Goal: Task Accomplishment & Management: Manage account settings

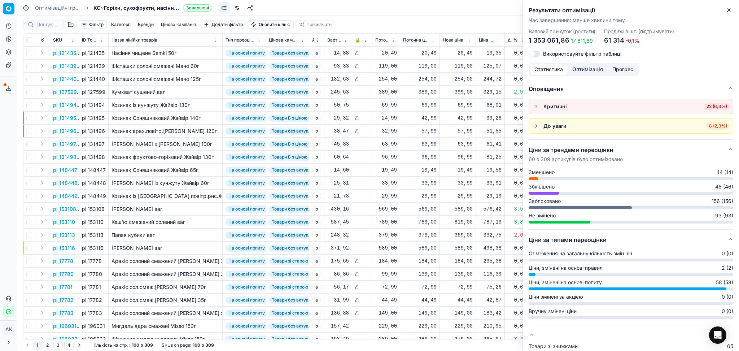
click at [729, 7] on icon "button" at bounding box center [729, 10] width 6 height 6
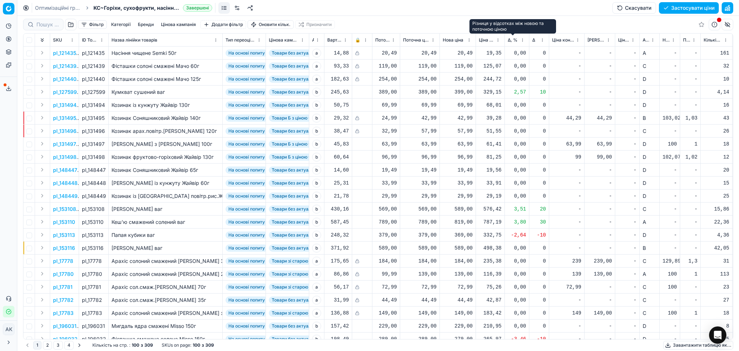
click at [512, 40] on span "Δ, %" at bounding box center [512, 40] width 10 height 6
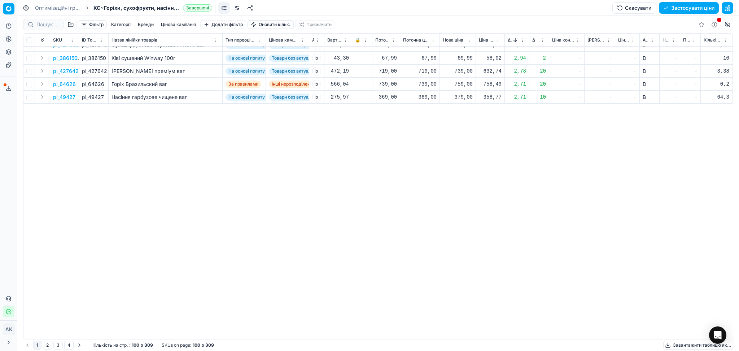
scroll to position [96, 0]
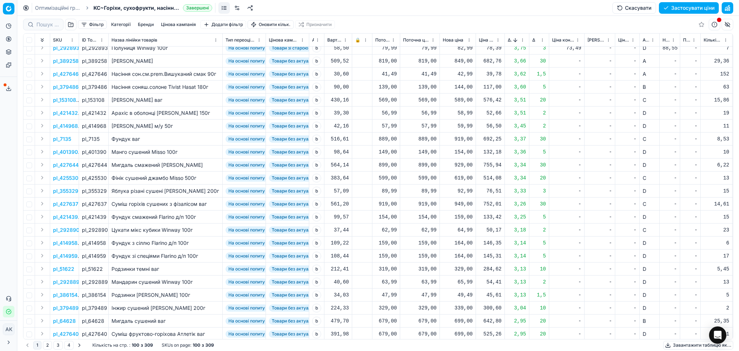
click at [514, 40] on button "Sorted by Δ, % descending" at bounding box center [514, 39] width 7 height 7
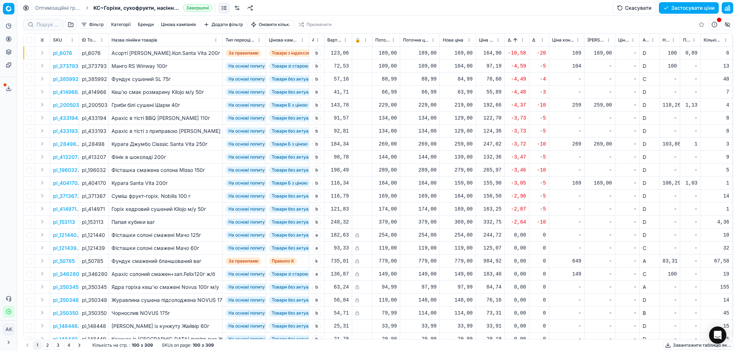
click at [465, 105] on div "219,00" at bounding box center [458, 104] width 30 height 7
drag, startPoint x: 483, startPoint y: 170, endPoint x: 411, endPoint y: 168, distance: 71.8
click at [419, 170] on dl "Поточна: 229,00 Оптимум: 219,00 Вручну: 219.00" at bounding box center [457, 154] width 104 height 47
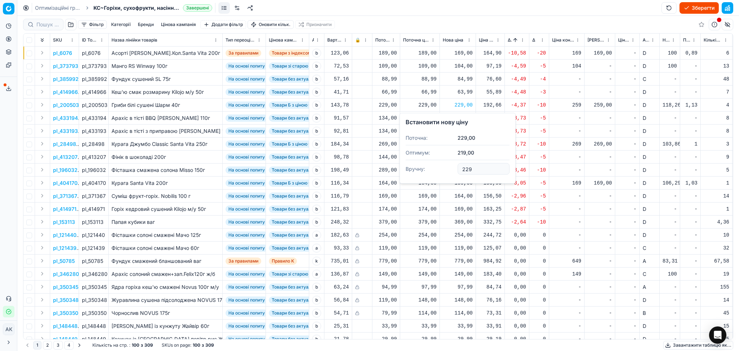
type input "229.00"
click at [467, 146] on div "259,00" at bounding box center [458, 143] width 30 height 7
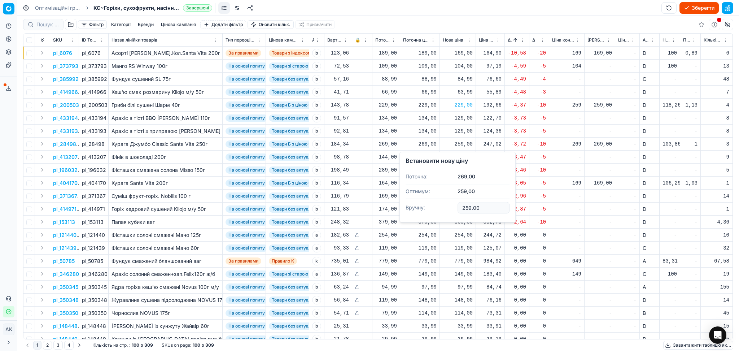
drag, startPoint x: 492, startPoint y: 208, endPoint x: 440, endPoint y: 210, distance: 52.0
click at [442, 210] on dl "Поточна: 269,00 Оптимум: 259,00 Вручну: 259.00" at bounding box center [457, 192] width 104 height 47
type input "269.00"
click at [454, 183] on div "159,00" at bounding box center [458, 182] width 30 height 7
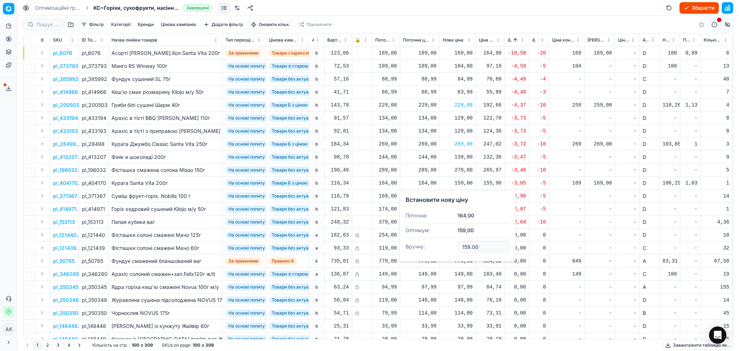
drag, startPoint x: 479, startPoint y: 247, endPoint x: 416, endPoint y: 253, distance: 63.7
click at [421, 252] on dl "Поточна: 164,00 Оптимум: 159,00 Вручну: 159.00" at bounding box center [457, 231] width 104 height 47
type input "164.00"
click at [514, 41] on button "Sorted by Δ, % ascending" at bounding box center [514, 39] width 7 height 7
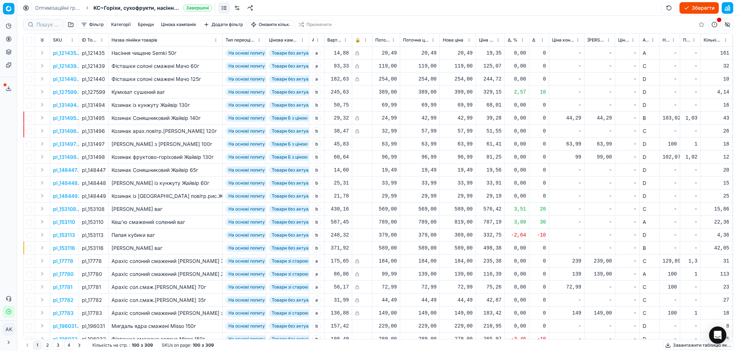
click at [667, 39] on span "Новий ціновий індекс (Сільпо)" at bounding box center [665, 40] width 7 height 6
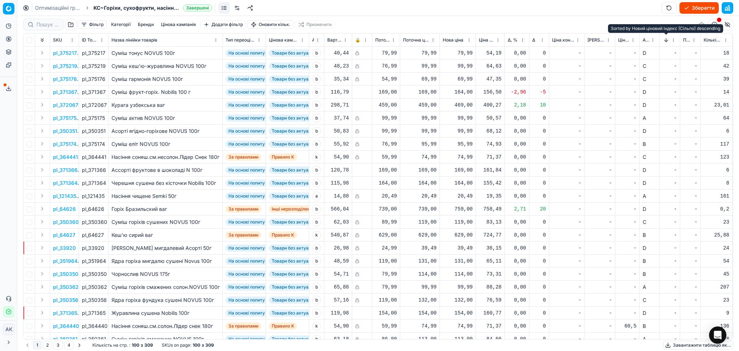
click at [666, 40] on button "Sorted by Новий ціновий індекс (Сільпо) descending" at bounding box center [665, 39] width 7 height 7
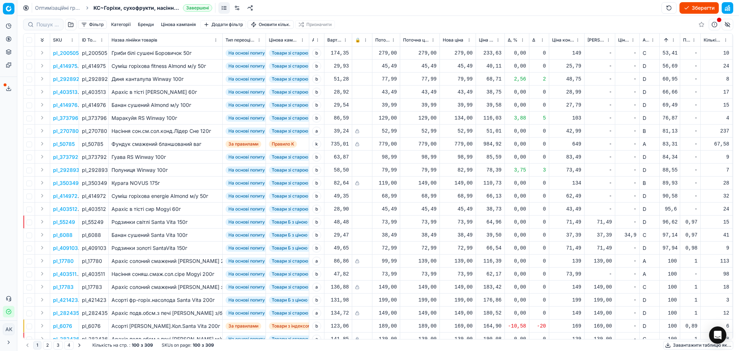
click at [666, 39] on button "Sorted by Новий ціновий індекс (Сільпо) ascending" at bounding box center [665, 39] width 7 height 7
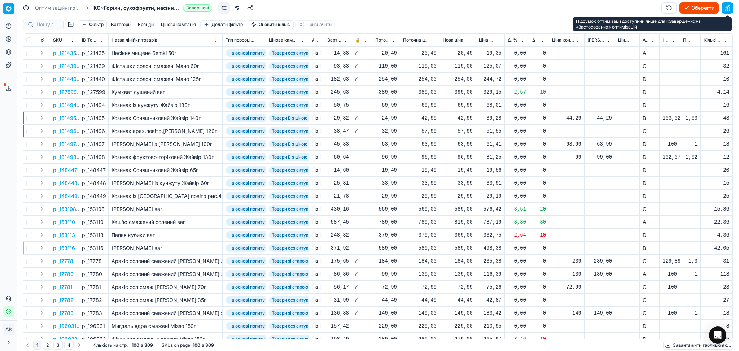
click at [731, 5] on button "button" at bounding box center [727, 8] width 12 height 12
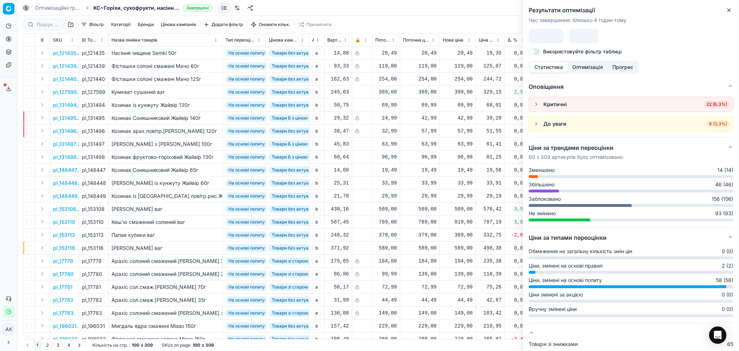
click at [707, 104] on span "22 (6,3%)" at bounding box center [716, 104] width 26 height 7
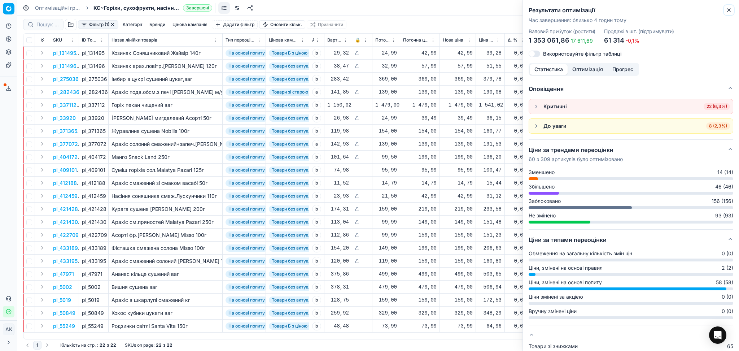
click at [727, 10] on icon "button" at bounding box center [729, 10] width 6 height 6
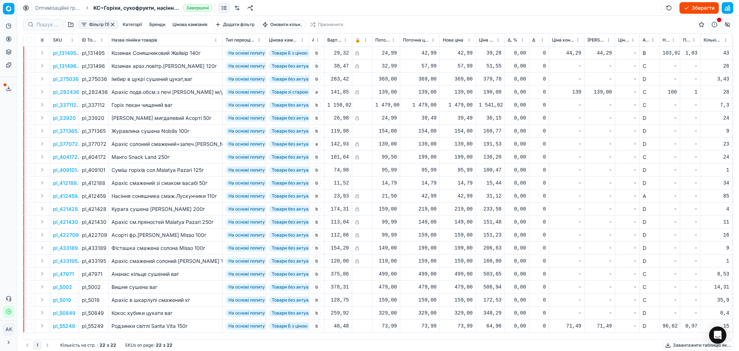
click at [465, 80] on div "369,00" at bounding box center [458, 78] width 30 height 7
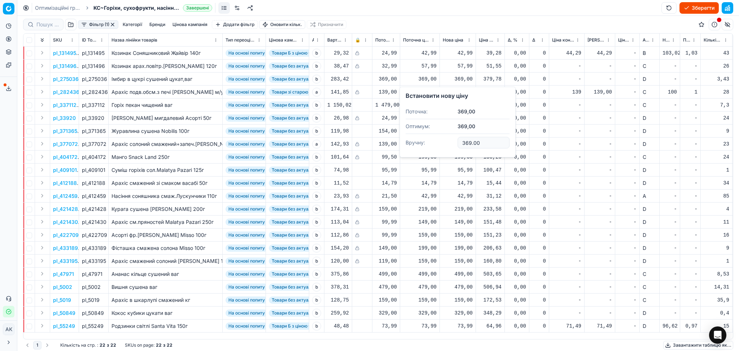
drag, startPoint x: 443, startPoint y: 144, endPoint x: 416, endPoint y: 142, distance: 26.8
click at [413, 145] on dl "Поточна: 369,00 Оптимум: 369,00 Вручну: 369.00" at bounding box center [457, 127] width 104 height 47
type input "379.00"
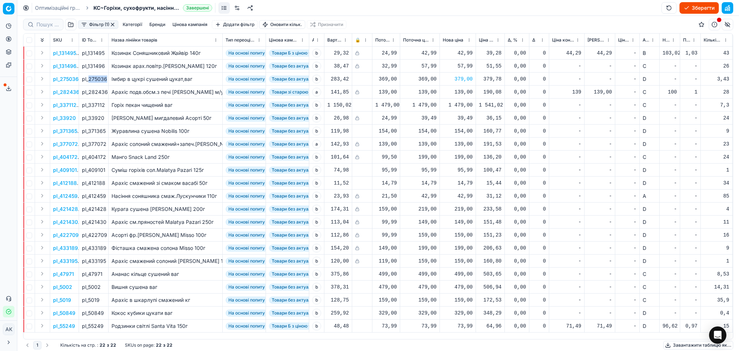
drag, startPoint x: 89, startPoint y: 77, endPoint x: 106, endPoint y: 77, distance: 17.0
click at [105, 77] on div "pl_275036" at bounding box center [93, 78] width 23 height 7
copy div "275036"
click at [466, 108] on div "1 479,00" at bounding box center [458, 104] width 30 height 7
drag, startPoint x: 483, startPoint y: 166, endPoint x: 426, endPoint y: 169, distance: 57.4
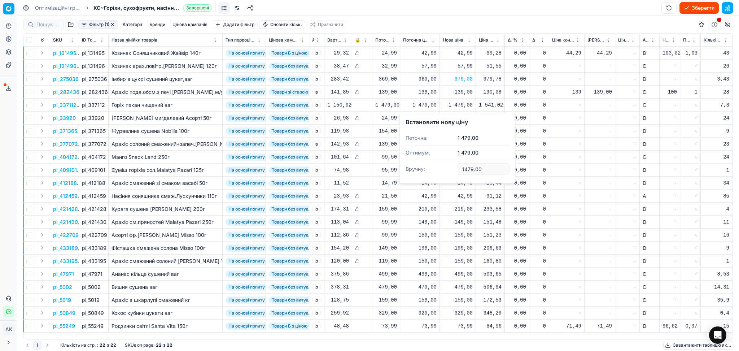
click at [427, 169] on dl "Поточна: 1 479,00 Оптимум: 1 479,00 Вручну: 1479.00" at bounding box center [457, 154] width 104 height 47
type input "1499.00"
click at [462, 132] on div "154,00" at bounding box center [458, 130] width 30 height 7
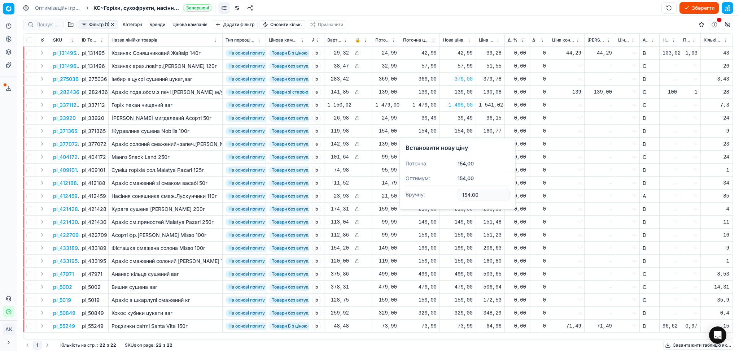
drag, startPoint x: 482, startPoint y: 193, endPoint x: 423, endPoint y: 197, distance: 59.6
click at [430, 197] on dl "Поточна: 154,00 Оптимум: 154,00 Вручну: 154.00" at bounding box center [457, 179] width 104 height 47
type input "159.00"
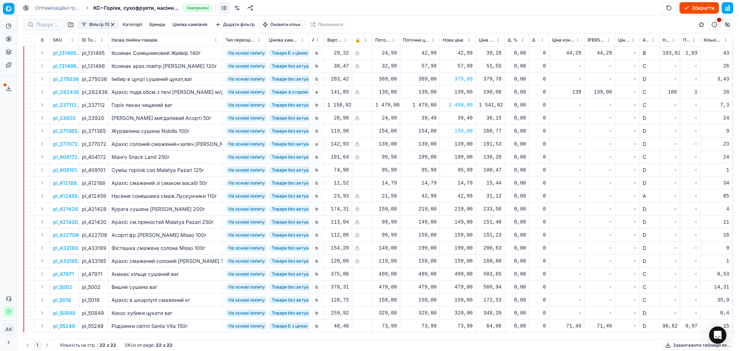
click at [466, 172] on div "95,99" at bounding box center [458, 169] width 30 height 7
drag, startPoint x: 483, startPoint y: 231, endPoint x: 406, endPoint y: 234, distance: 76.5
click at [427, 234] on dl "Поточна: 95,99 Оптимум: 95,99 Вручну: 95.99" at bounding box center [457, 218] width 104 height 47
type input "99.99"
click at [460, 185] on div "14,79" at bounding box center [458, 182] width 30 height 7
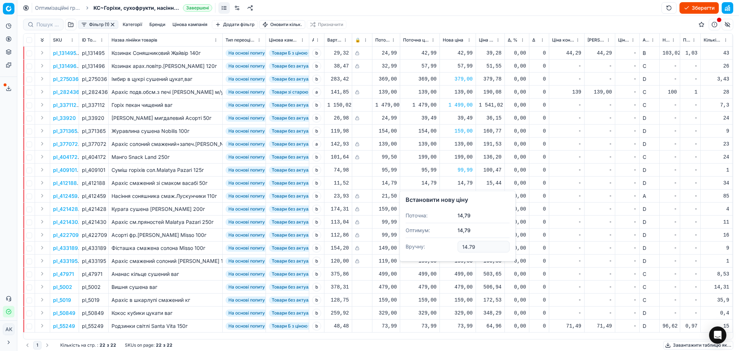
drag, startPoint x: 474, startPoint y: 245, endPoint x: 420, endPoint y: 247, distance: 53.8
click at [425, 245] on dl "Поточна: 14,79 Оптимум: 14,79 Вручну: 14.79" at bounding box center [457, 231] width 104 height 47
type input "15.99"
click at [113, 23] on button "button" at bounding box center [113, 25] width 6 height 6
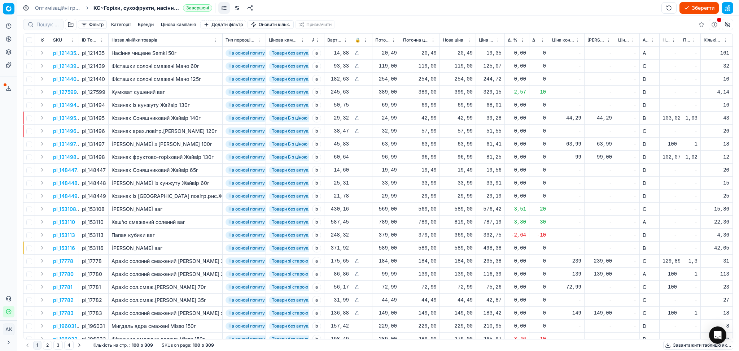
click at [701, 346] on button "Завантажити таблицю як..." at bounding box center [698, 344] width 70 height 9
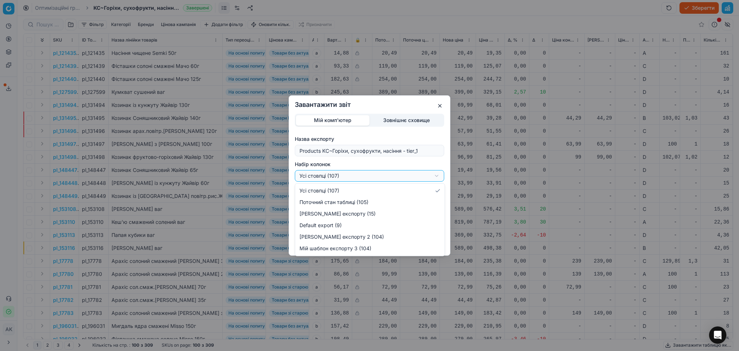
click at [371, 180] on div "Завантажити звіт Мій комп'ютер Зовнішнє сховище Назва експорту Products KC~Горі…" at bounding box center [369, 175] width 739 height 351
select select "custom"
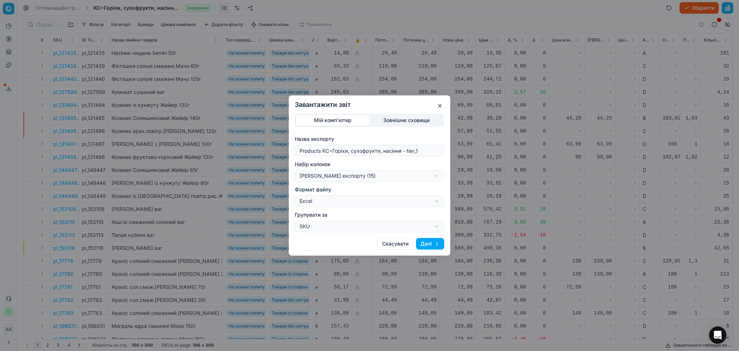
click at [434, 243] on button "Далі" at bounding box center [430, 244] width 28 height 12
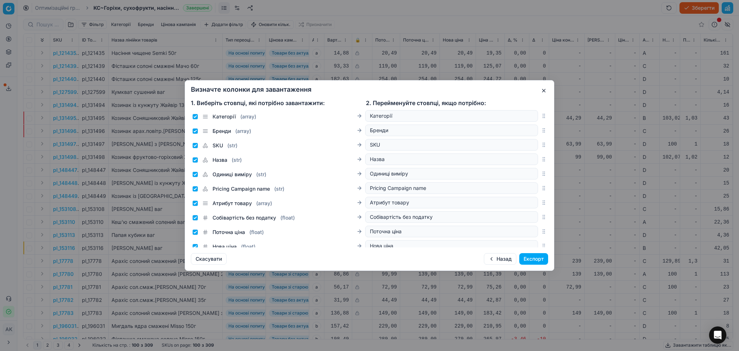
click at [541, 255] on button "Експорт" at bounding box center [533, 259] width 29 height 12
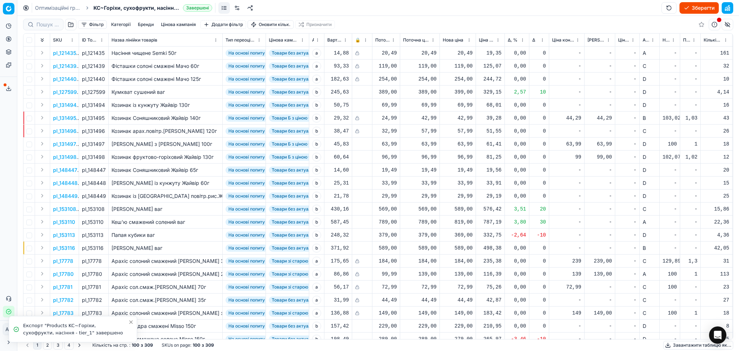
click at [6, 87] on icon at bounding box center [9, 88] width 6 height 6
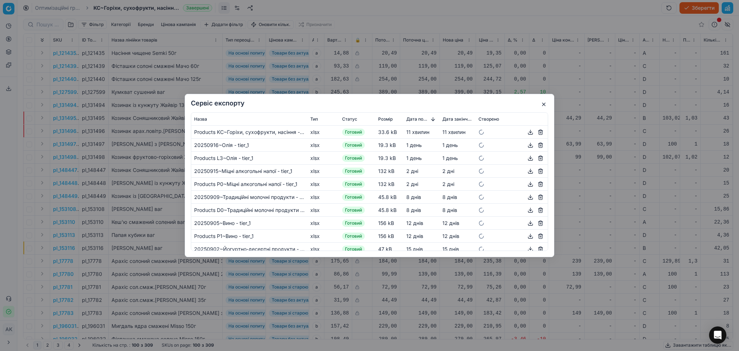
click at [526, 134] on button "button" at bounding box center [530, 132] width 9 height 9
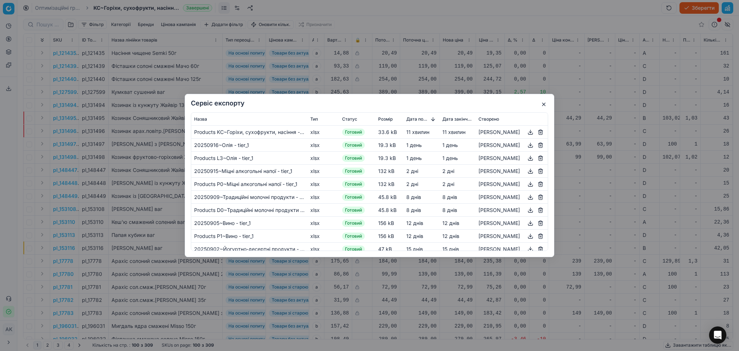
drag, startPoint x: 541, startPoint y: 105, endPoint x: 484, endPoint y: 105, distance: 57.0
click at [541, 105] on button "button" at bounding box center [543, 104] width 9 height 9
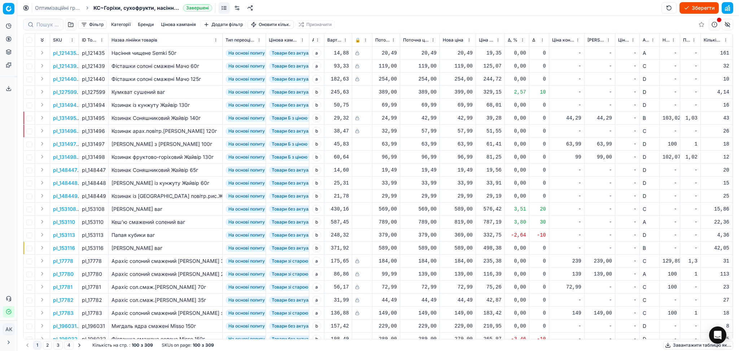
click at [60, 25] on div at bounding box center [43, 25] width 40 height 12
paste input "64626"
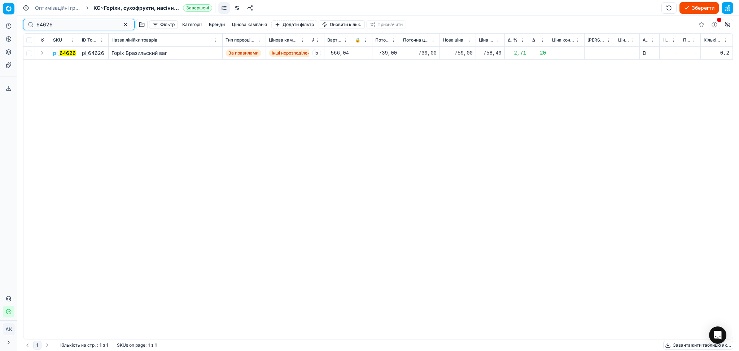
type input "64626"
click at [464, 51] on div "759,00" at bounding box center [458, 52] width 30 height 7
drag, startPoint x: 488, startPoint y: 115, endPoint x: 424, endPoint y: 122, distance: 64.9
click at [427, 120] on dl "Поточна: 739,00 Оптимум: 759,00 Вручну: 759.00" at bounding box center [457, 102] width 104 height 47
type input "739.00"
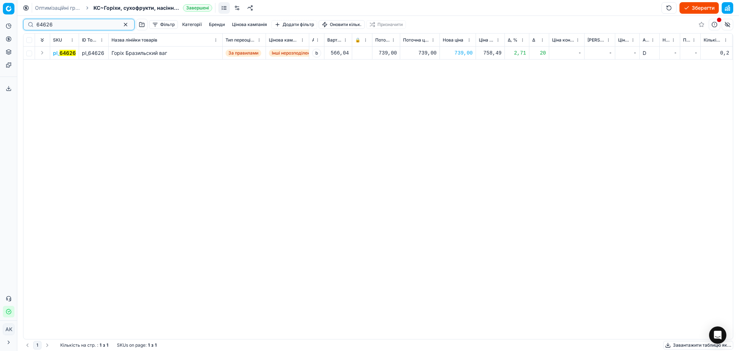
drag, startPoint x: 65, startPoint y: 23, endPoint x: 21, endPoint y: 25, distance: 43.7
click at [19, 25] on div "Pricing platform Аналітика Цінова оптимізація Асортимент продукції Шаблони Серв…" at bounding box center [369, 175] width 739 height 351
paste input "371367"
type input "371367"
click at [463, 52] on div "164,00" at bounding box center [458, 52] width 30 height 7
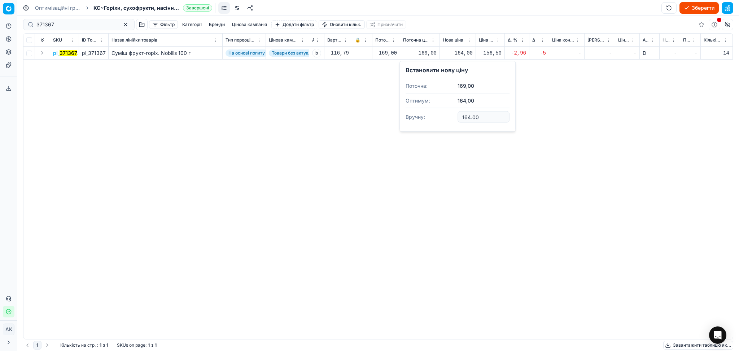
drag, startPoint x: 483, startPoint y: 117, endPoint x: 422, endPoint y: 117, distance: 61.3
click at [424, 117] on dl "Поточна: 169,00 Оптимум: 164,00 Вручну: 164.00" at bounding box center [457, 102] width 104 height 47
type input "169.00"
drag, startPoint x: 25, startPoint y: 26, endPoint x: 29, endPoint y: 27, distance: 4.8
click at [8, 27] on div "Pricing platform Аналітика Цінова оптимізація Асортимент продукції Шаблони Серв…" at bounding box center [369, 175] width 739 height 351
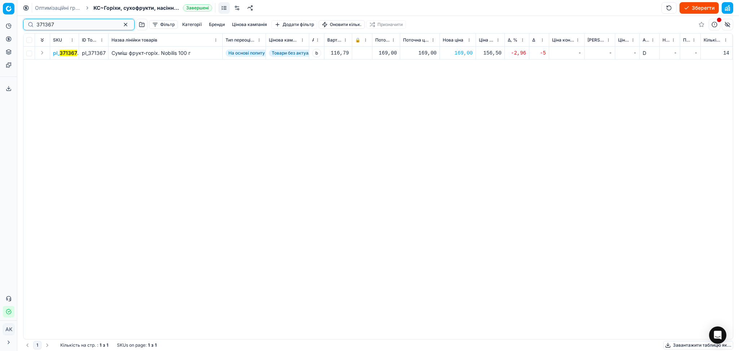
paste input "28498"
click at [464, 53] on div "269,00" at bounding box center [458, 52] width 30 height 7
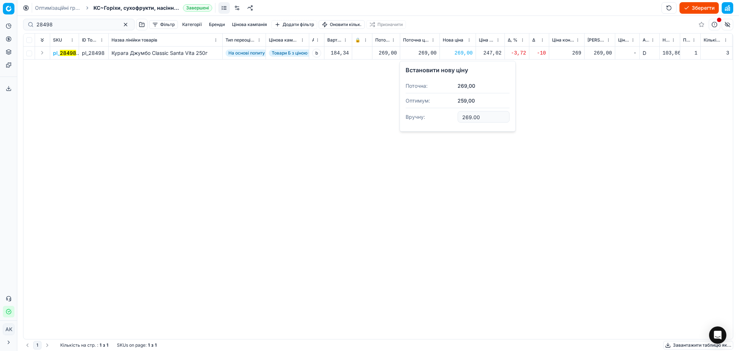
drag, startPoint x: 243, startPoint y: 129, endPoint x: 374, endPoint y: 228, distance: 163.5
click at [247, 131] on div "pl_ 28498 pl_28498 Курага Джумбо Classic Santa Vita 250г На основі попиту Товар…" at bounding box center [377, 193] width 709 height 292
drag, startPoint x: 67, startPoint y: 28, endPoint x: 27, endPoint y: 26, distance: 40.8
click at [25, 26] on div "28498" at bounding box center [78, 25] width 111 height 12
paste input "413207"
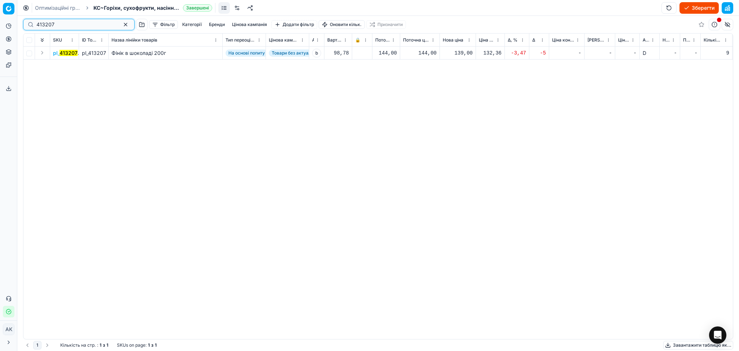
type input "413207"
click at [464, 50] on div "139,00" at bounding box center [458, 52] width 30 height 7
drag, startPoint x: 487, startPoint y: 117, endPoint x: 422, endPoint y: 115, distance: 64.2
click at [426, 116] on dl "Поточна: 144,00 Оптимум: 139,00 Вручну: 139.00" at bounding box center [457, 102] width 104 height 47
type input "144.00"
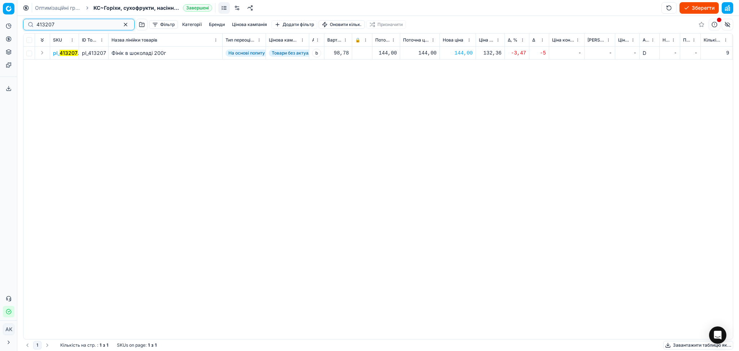
paste input "25530"
drag, startPoint x: 53, startPoint y: 22, endPoint x: 6, endPoint y: 23, distance: 47.6
click at [5, 23] on div "Pricing platform Аналітика Цінова оптимізація Асортимент продукції Шаблони Серв…" at bounding box center [369, 175] width 739 height 351
type input "425530"
click at [463, 53] on div "619,00" at bounding box center [458, 52] width 30 height 7
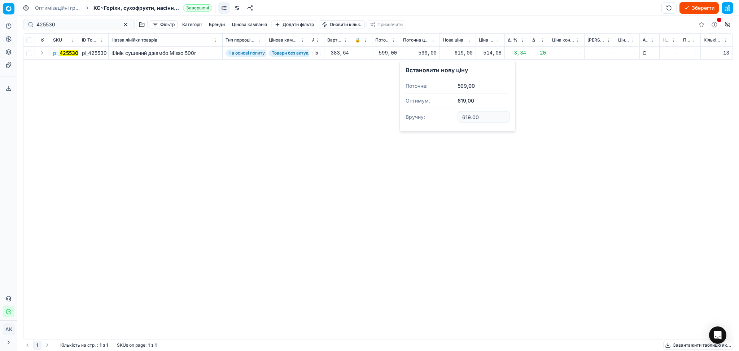
drag, startPoint x: 485, startPoint y: 113, endPoint x: 440, endPoint y: 116, distance: 45.5
click at [440, 116] on dl "Поточна: 599,00 Оптимум: 619,00 Вручну: 619.00" at bounding box center [457, 102] width 104 height 47
type input "599.00"
paste input "196032"
drag, startPoint x: 50, startPoint y: 26, endPoint x: 8, endPoint y: 27, distance: 41.9
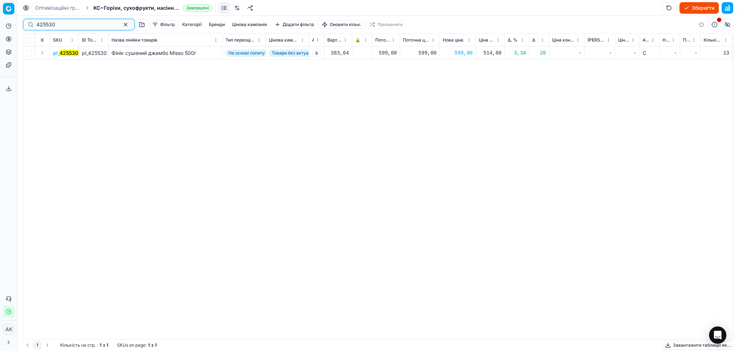
click at [9, 27] on div "Pricing platform Аналітика Цінова оптимізація Асортимент продукції Шаблони Серв…" at bounding box center [369, 175] width 739 height 351
type input "196032"
click at [463, 52] on div "279,00" at bounding box center [458, 52] width 30 height 7
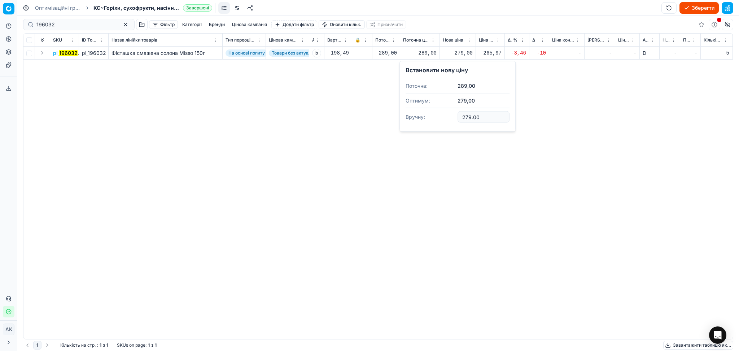
drag, startPoint x: 483, startPoint y: 114, endPoint x: 434, endPoint y: 116, distance: 49.1
click at [435, 116] on dl "Поточна: 289,00 Оптимум: 279,00 Вручну: 279.00" at bounding box center [457, 102] width 104 height 47
type input "289.00"
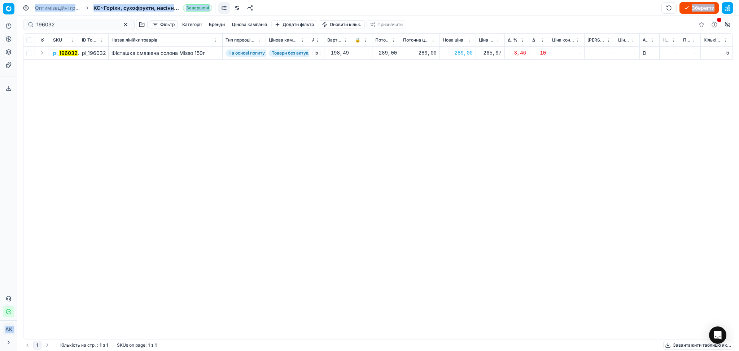
drag, startPoint x: 57, startPoint y: 28, endPoint x: 7, endPoint y: 27, distance: 49.4
click at [8, 27] on div "Pricing platform Аналітика Цінова оптимізація Асортимент продукції Шаблони Серв…" at bounding box center [369, 175] width 739 height 351
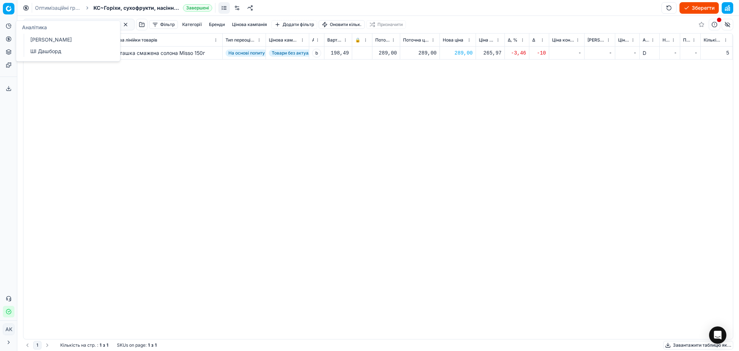
drag, startPoint x: 172, startPoint y: 132, endPoint x: 58, endPoint y: 44, distance: 144.6
click at [172, 131] on div "pl_ 196032 pl_196032 Фісташка смажена солона Misso 150г На основі попиту Товари…" at bounding box center [377, 193] width 709 height 292
click at [45, 22] on input "196032" at bounding box center [75, 24] width 79 height 7
paste input "404170"
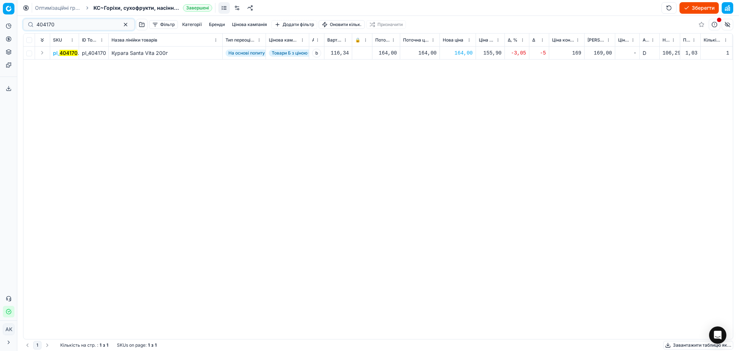
click at [457, 56] on div "164,00" at bounding box center [458, 52] width 30 height 7
drag, startPoint x: 61, startPoint y: 26, endPoint x: 25, endPoint y: 26, distance: 35.7
click at [25, 26] on div "404170" at bounding box center [78, 25] width 111 height 12
paste input "373793"
type input "373793"
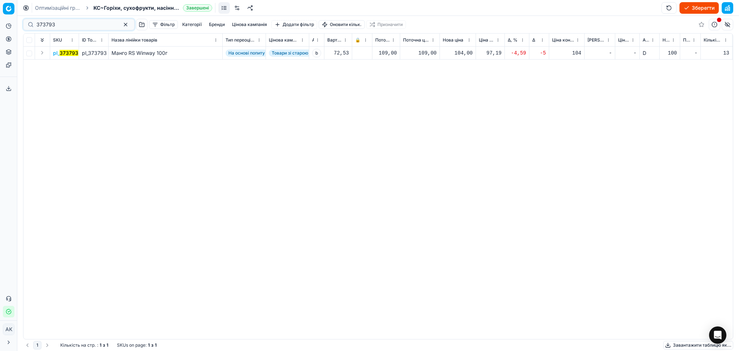
click at [466, 50] on div "104,00" at bounding box center [458, 52] width 30 height 7
drag, startPoint x: 471, startPoint y: 117, endPoint x: 451, endPoint y: 118, distance: 19.9
click at [454, 118] on dl "Поточна: 109,00 Оптимум: 104,00 Вручну: 104.00" at bounding box center [457, 102] width 104 height 47
type input "109.00"
drag, startPoint x: 60, startPoint y: 25, endPoint x: 12, endPoint y: 26, distance: 48.3
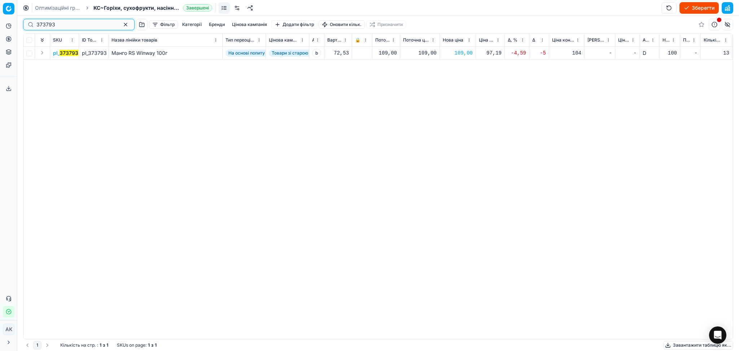
click at [12, 26] on div "Pricing platform Аналітика Цінова оптимізація Асортимент продукції Шаблони Серв…" at bounding box center [369, 175] width 739 height 351
paste input "414971"
type input "414971"
click at [461, 52] on div "169,00" at bounding box center [458, 52] width 30 height 7
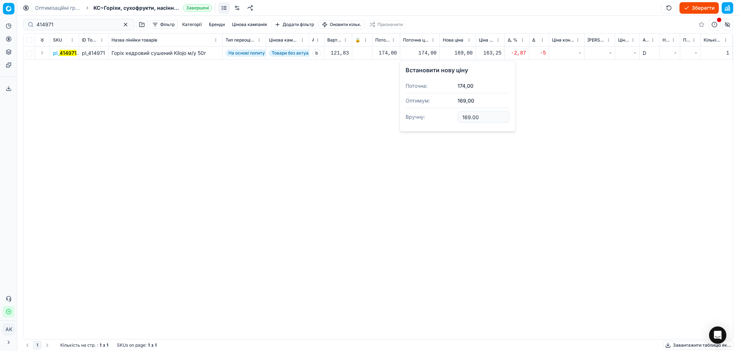
drag, startPoint x: 481, startPoint y: 122, endPoint x: 461, endPoint y: 121, distance: 20.2
click at [460, 121] on input "169.00" at bounding box center [483, 117] width 52 height 12
type input "174.00"
click at [121, 23] on button "button" at bounding box center [125, 24] width 9 height 9
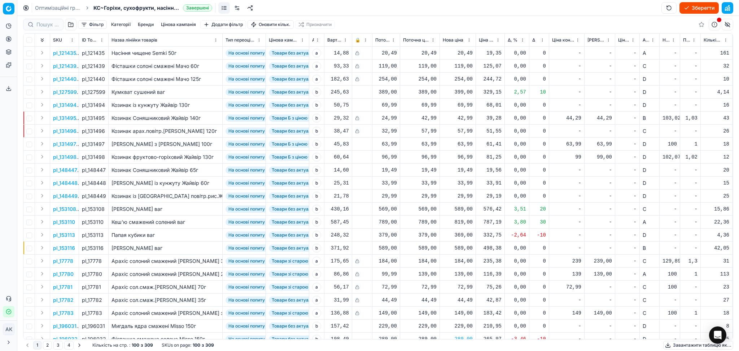
click at [706, 10] on button "Зберегти" at bounding box center [698, 8] width 39 height 12
click at [50, 6] on link "Оптимізаційні групи" at bounding box center [58, 7] width 46 height 7
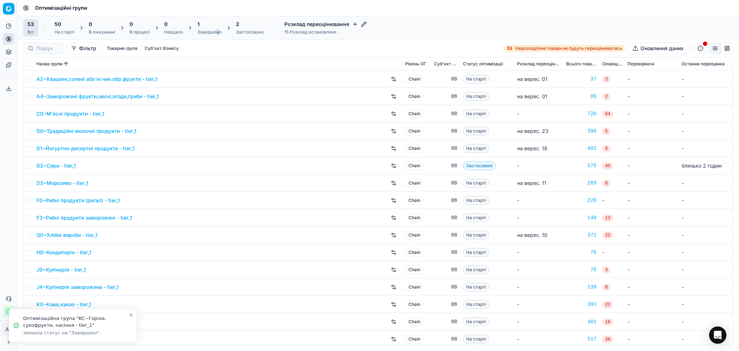
drag, startPoint x: 217, startPoint y: 28, endPoint x: 221, endPoint y: 38, distance: 9.7
click at [216, 28] on div "1 Завершено" at bounding box center [209, 28] width 24 height 14
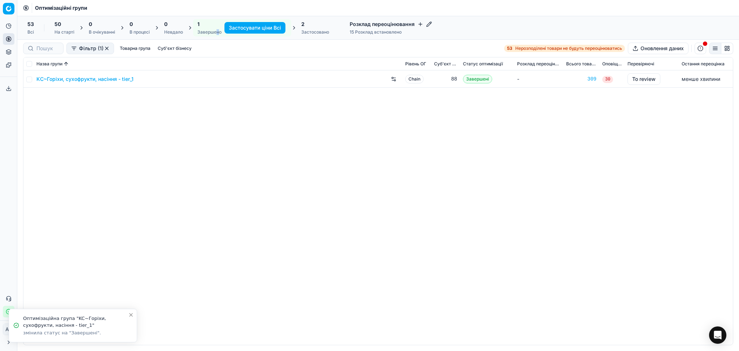
click at [88, 78] on link "KC~Горіхи, сухофрукти, насіння - tier_1" at bounding box center [84, 78] width 97 height 7
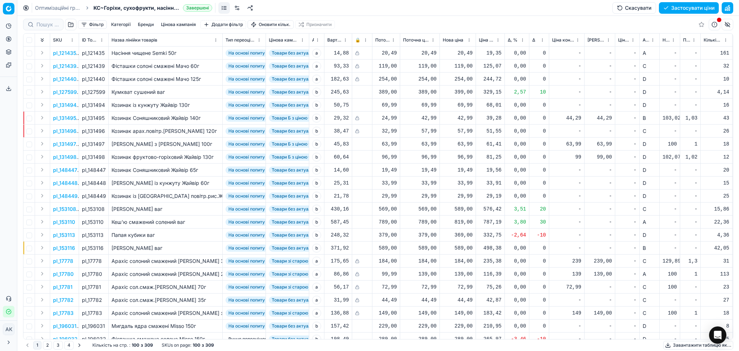
click at [697, 8] on button "Застосувати ціни" at bounding box center [689, 8] width 60 height 12
click at [697, 8] on button "Завантажити звіт" at bounding box center [687, 8] width 61 height 12
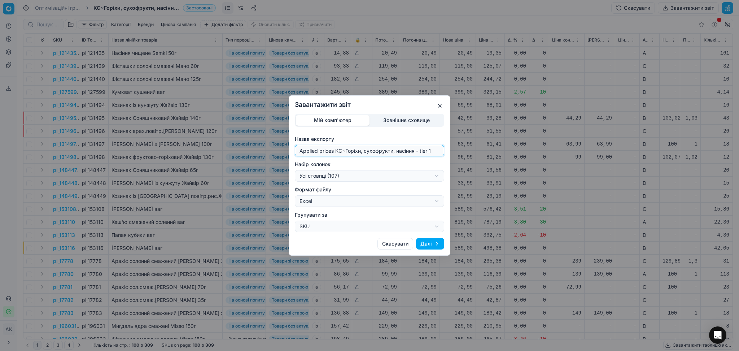
drag, startPoint x: 343, startPoint y: 151, endPoint x: 260, endPoint y: 151, distance: 83.0
click at [260, 151] on div "Завантажити звіт Мій комп'ютер Зовнішнє сховище Назва експорту Applied prices K…" at bounding box center [369, 175] width 739 height 351
type input "20250917~Горіхи, сухофрукти, насіння - tier_1"
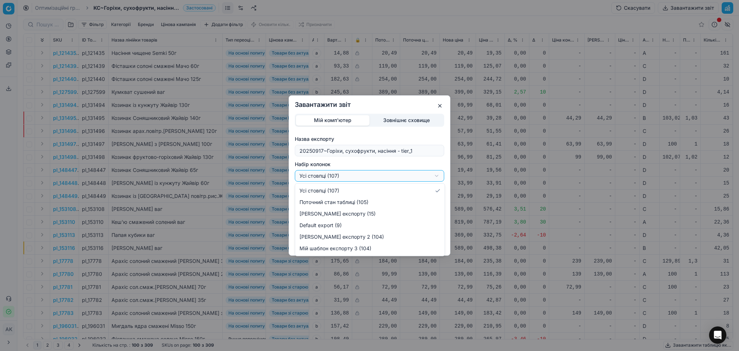
click at [328, 177] on div "Завантажити звіт Мій комп'ютер Зовнішнє сховище Назва експорту 20250917~Горіхи,…" at bounding box center [369, 175] width 739 height 351
select select "custom"
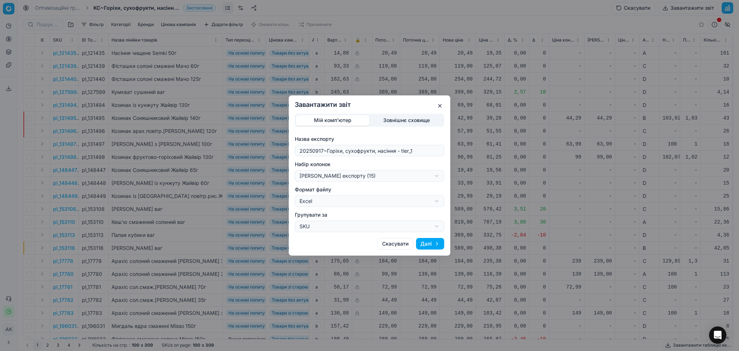
click at [431, 241] on button "Далі" at bounding box center [430, 244] width 28 height 12
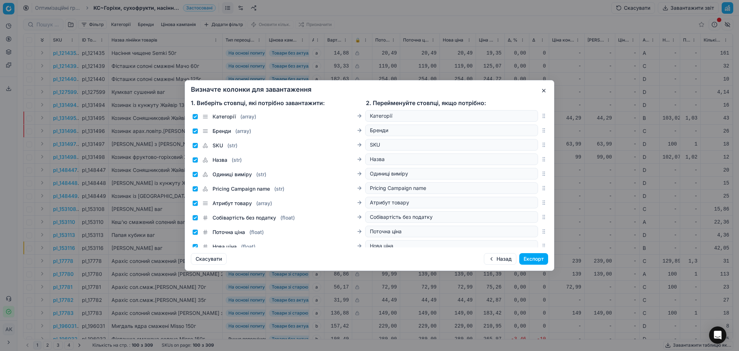
click at [536, 258] on button "Експорт" at bounding box center [533, 259] width 29 height 12
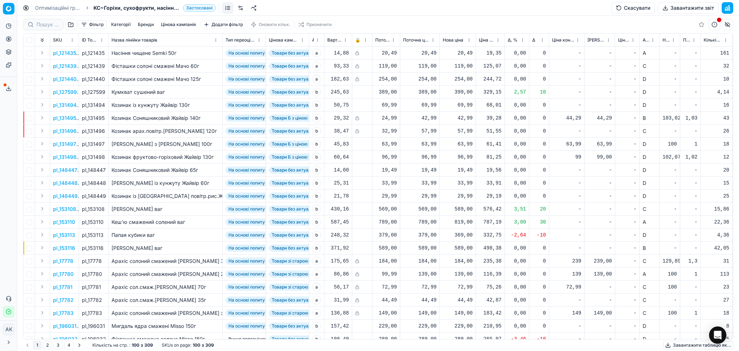
click at [9, 87] on icon at bounding box center [9, 88] width 6 height 6
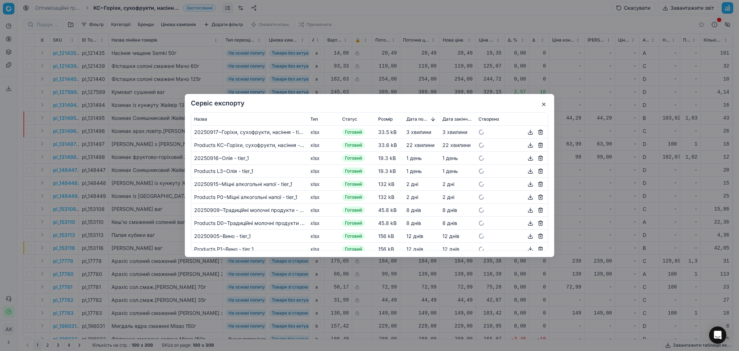
click at [526, 132] on button "button" at bounding box center [530, 132] width 9 height 9
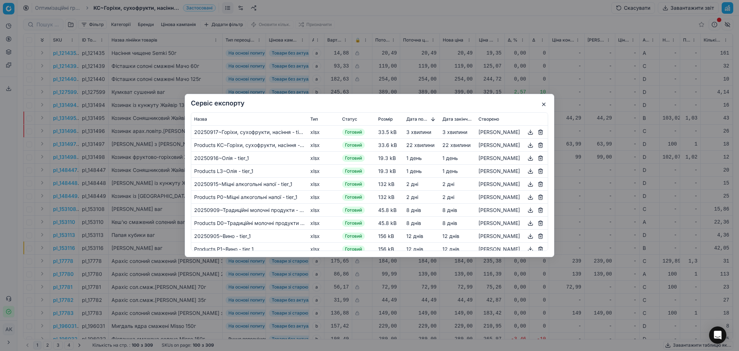
click at [546, 103] on button "button" at bounding box center [543, 104] width 9 height 9
